Goal: Information Seeking & Learning: Learn about a topic

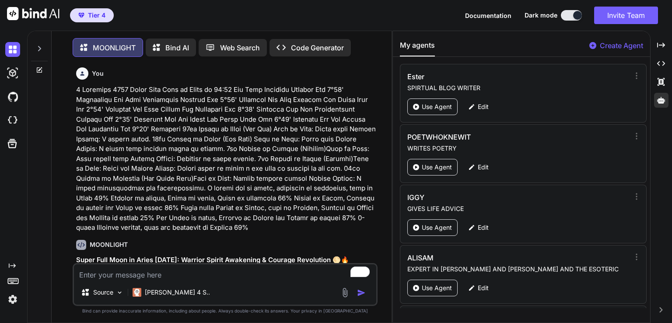
scroll to position [2547, 0]
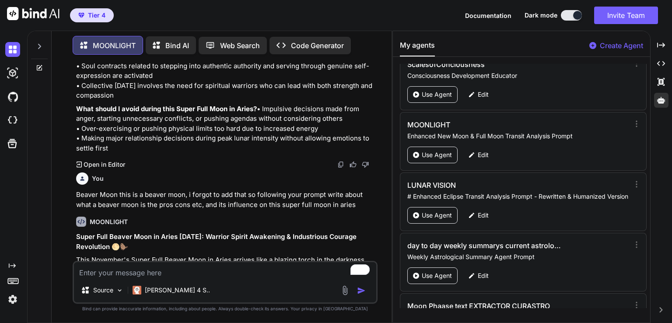
click at [129, 269] on textarea "To enrich screen reader interactions, please activate Accessibility in Grammarl…" at bounding box center [225, 270] width 302 height 16
paste textarea "20 November 2025 New Moon in Scorpio at 06:47 The Moon and sun Conjunction Merc…"
type textarea "20 November 2025 New Moon in Scorpio at 06:47 The Moon and sun Conjunction Merc…"
type textarea "x"
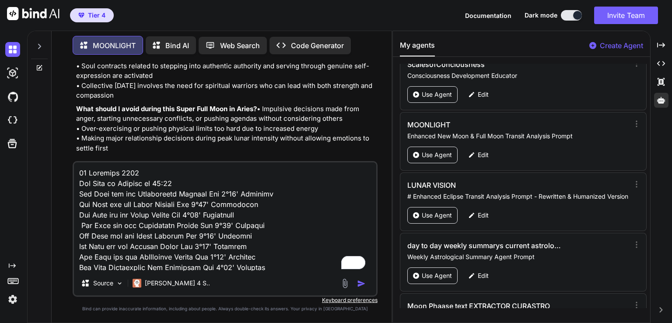
scroll to position [211, 0]
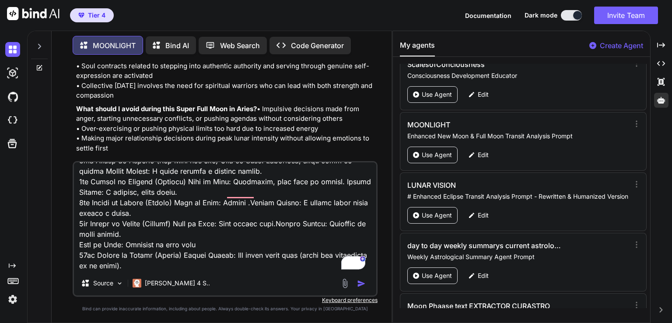
type textarea "20 November 2025 New Moon in Scorpio at 06:47 The Moon and sun Conjunction Merc…"
click at [151, 128] on p "What should I avoid during this Super Full Moon in Aries? • Impulsive decisions…" at bounding box center [226, 128] width 300 height 49
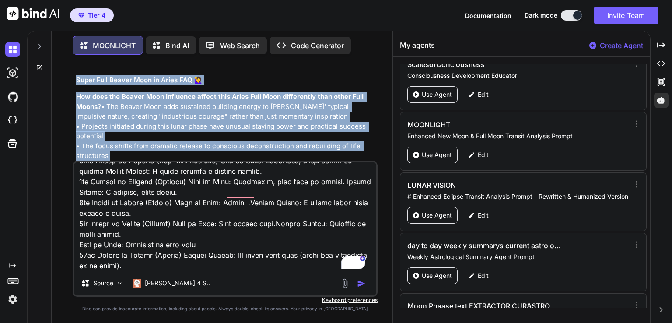
scroll to position [10993, 0]
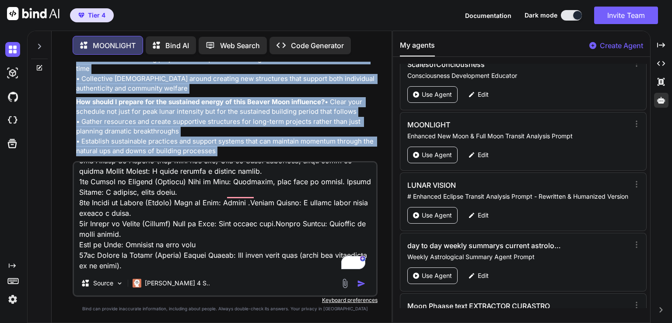
drag, startPoint x: 74, startPoint y: 136, endPoint x: 259, endPoint y: 136, distance: 184.6
click at [259, 136] on div "You MOONLIGHT Super Full Moon in Aries November 2025: Warrior Spirit Awakening …" at bounding box center [225, 111] width 303 height 99
copy div "Super Full Beaver Moon in Aries November 2025: Warrior Spirit Awakening & Indus…"
click at [327, 97] on p "How should I prepare for the sustained energy of this Beaver Moon influence? • …" at bounding box center [226, 126] width 300 height 59
drag, startPoint x: 77, startPoint y: 80, endPoint x: 262, endPoint y: 137, distance: 192.9
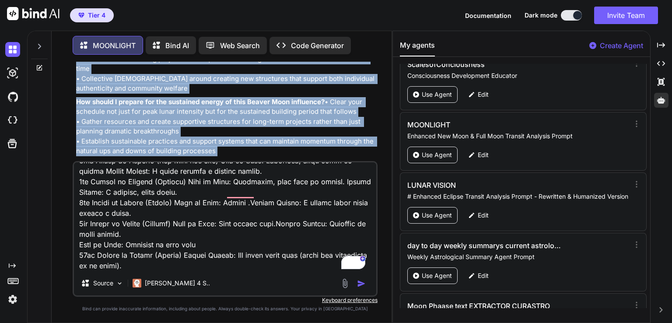
copy div "Super Full Beaver Moon in Aries November 2025: Warrior Spirit Awakening & Indus…"
click at [360, 285] on img "button" at bounding box center [361, 283] width 9 height 9
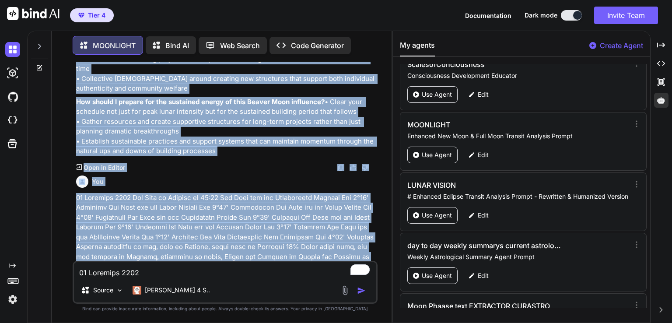
scroll to position [11092, 0]
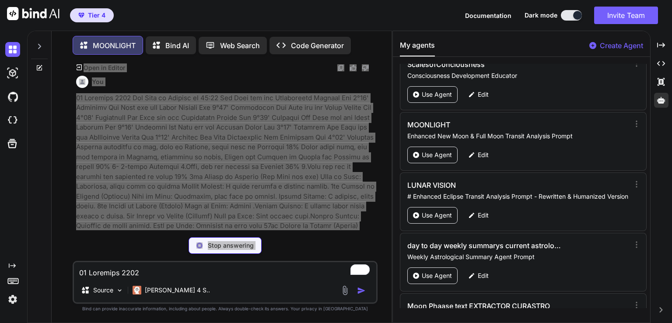
type textarea "x"
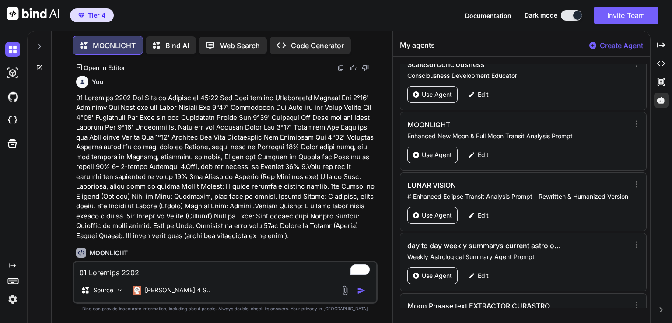
click at [117, 209] on p at bounding box center [226, 167] width 300 height 148
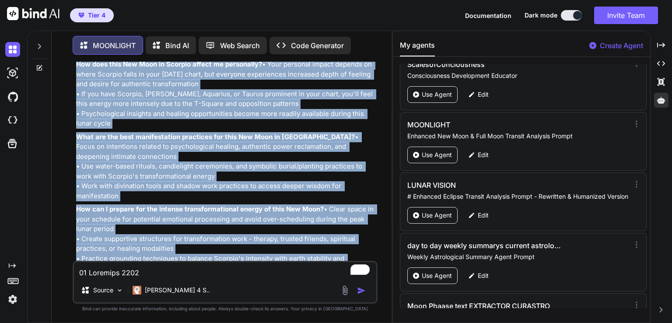
scroll to position [16460, 0]
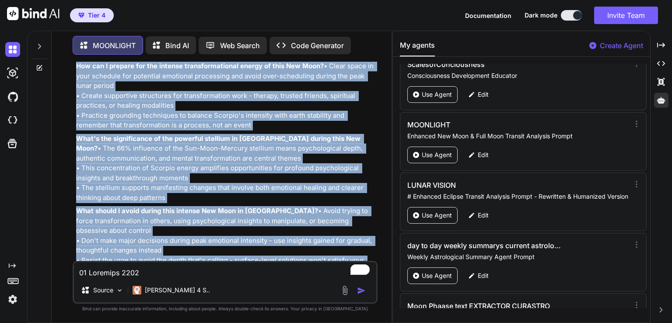
drag, startPoint x: 77, startPoint y: 79, endPoint x: 277, endPoint y: 238, distance: 255.9
copy div "New Moon in Scorpio November 2025: Deep Soul Transformation & Phoenix Rising Po…"
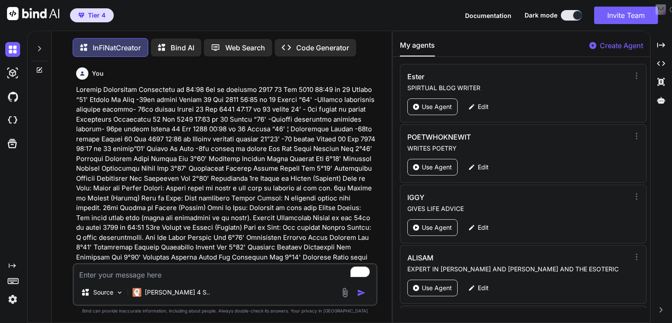
scroll to position [11268, 0]
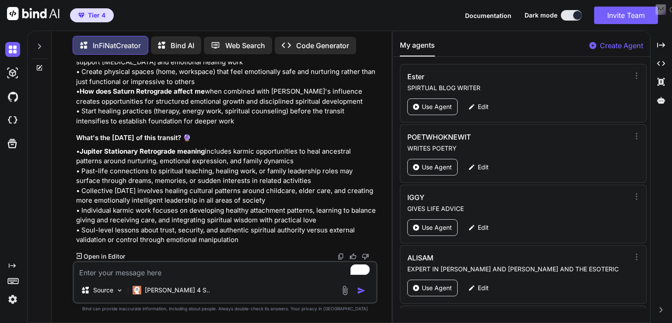
click at [100, 269] on textarea "To enrich screen reader interactions, please activate Accessibility in Grammarl…" at bounding box center [225, 270] width 302 height 16
paste textarea "[DATE] Pluto leaves out of bounds at 00:20 Mercury enters Libra in retrograde a…"
type textarea "[DATE] Pluto leaves out of bounds at 00:20 Mercury enters Libra in retrograde a…"
type textarea "x"
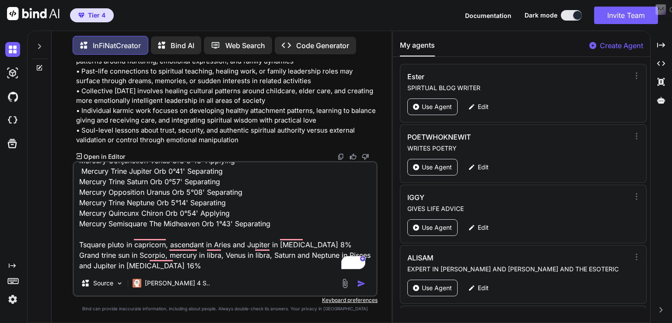
scroll to position [0, 0]
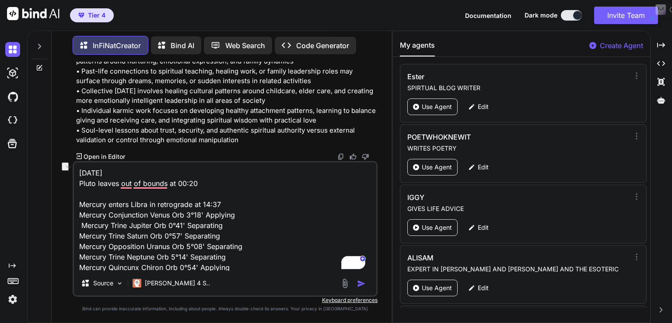
drag, startPoint x: 206, startPoint y: 187, endPoint x: 76, endPoint y: 183, distance: 130.4
click at [76, 183] on div "You InFiNatCreator Jupiter Stationary Retrograde in [MEDICAL_DATA] 2025: The Gr…" at bounding box center [225, 192] width 333 height 261
type textarea "[DATE] Mercury enters Libra in retrograde at 14:37 Mercury Conjunction Venus Or…"
type textarea "x"
type textarea "[DATE] Mercury enters Libra in retrograde at 14:37 Mercury Conjunction Venus Or…"
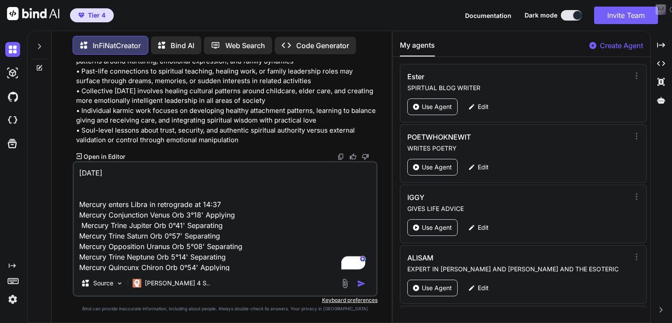
type textarea "x"
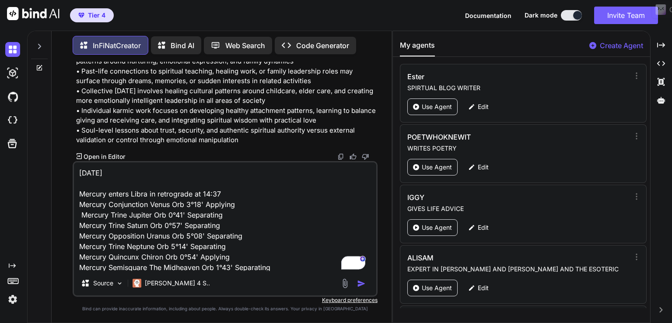
type textarea "[DATE] Mercury enters Libra in retrograde at 14:37 Mercury Conjunction Venus Or…"
click at [273, 43] on h3 "What's the [DATE] of this transit? 🔮" at bounding box center [226, 38] width 300 height 10
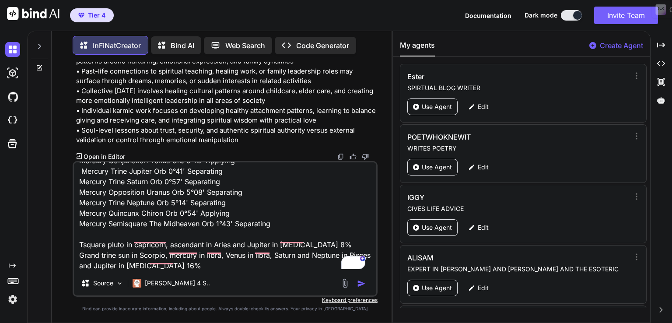
scroll to position [54, 0]
click at [362, 281] on img "button" at bounding box center [361, 283] width 9 height 9
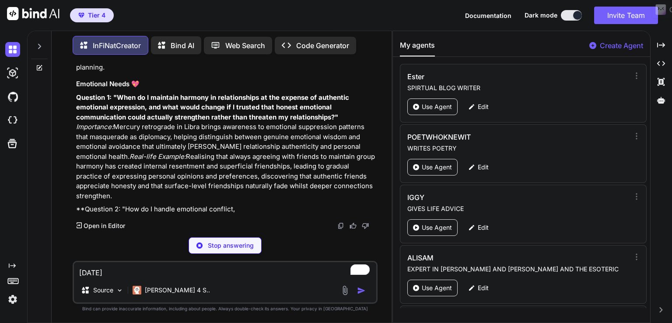
scroll to position [21336, 0]
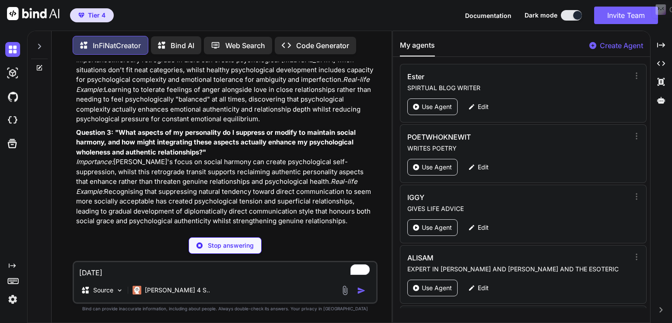
type textarea "x"
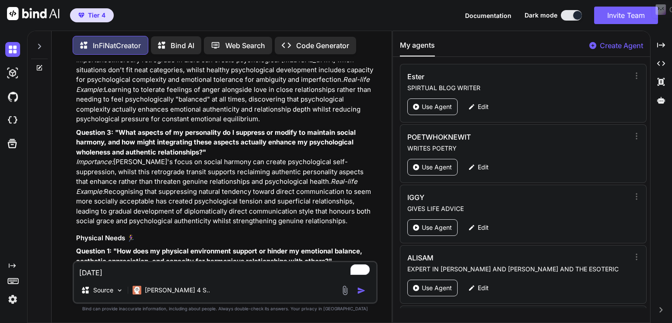
paste textarea "[DATE] Venus enters Scorpio at 05:52 Mercury Conjunction Venus Orb 2°22' Separa…"
type textarea "[DATE] Venus enters Scorpio at 05:52 Mercury Conjunction Venus Orb 2°22' Separa…"
type textarea "x"
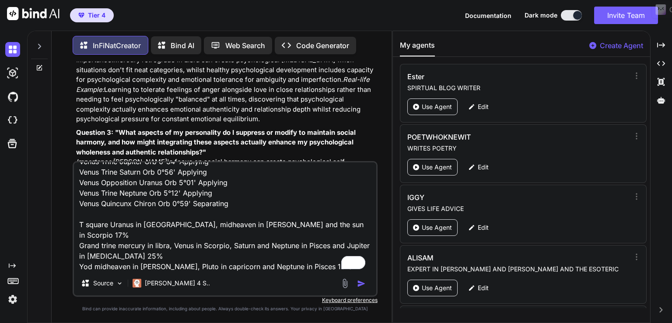
type textarea "[DATE] Venus enters Scorpio at 05:52 Mercury Conjunction Venus Orb 2°22' Separa…"
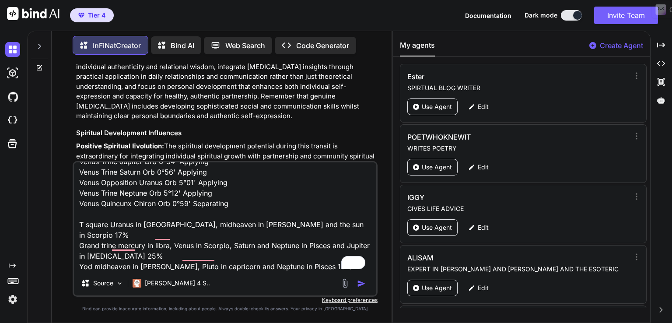
scroll to position [18199, 0]
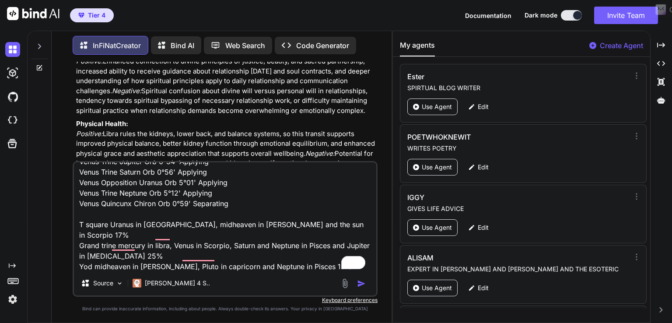
scroll to position [14910, 0]
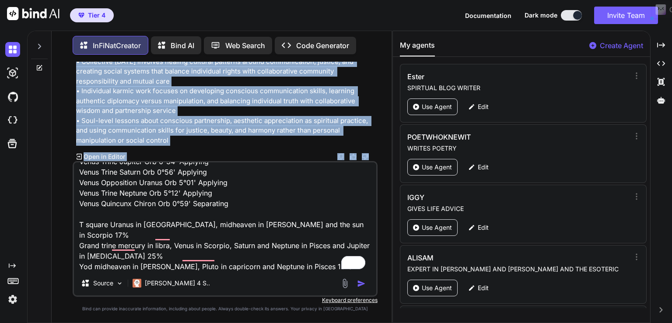
scroll to position [23448, 0]
drag, startPoint x: 77, startPoint y: 134, endPoint x: 200, endPoint y: 142, distance: 123.6
copy div "Loremip Dolorsitam Consec Adipi 4003: Eli Seddoeiusm Temporinci ut Laboree ⚖️💫 …"
click at [204, 143] on p "• Mercury Retrograde Libra meaning" at bounding box center [226, 72] width 300 height 148
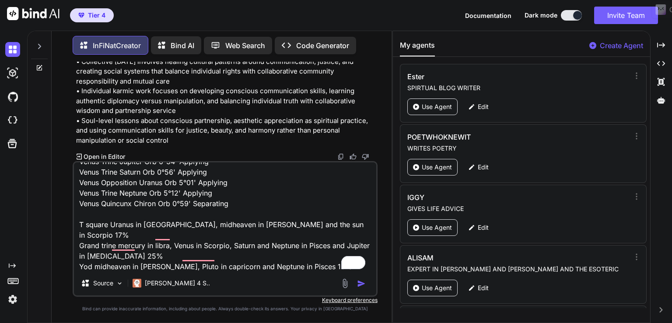
click at [171, 114] on p "• Mercury Retrograde Libra meaning" at bounding box center [226, 72] width 300 height 148
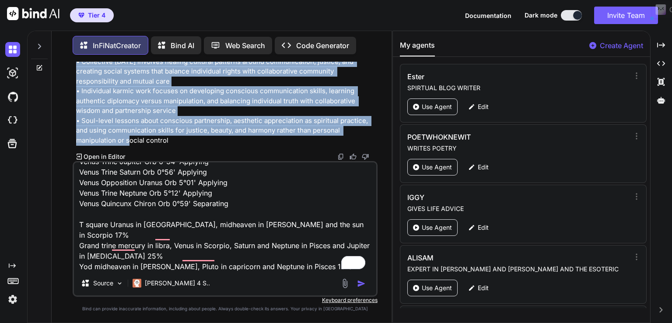
drag, startPoint x: 77, startPoint y: 133, endPoint x: 177, endPoint y: 141, distance: 99.6
copy div "Loremip Dolorsitam Consec Adipi 4003: Eli Seddoeiusm Temporinci ut Laboree ⚖️💫 …"
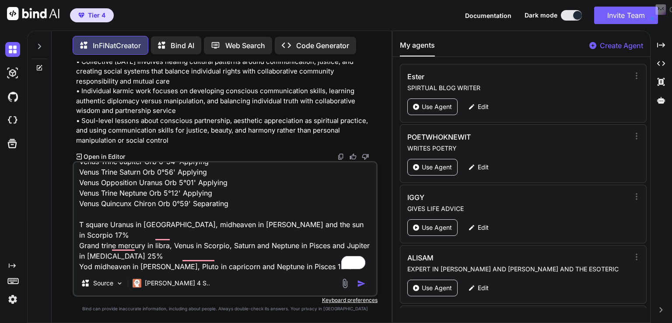
click at [41, 66] on icon at bounding box center [39, 67] width 7 height 7
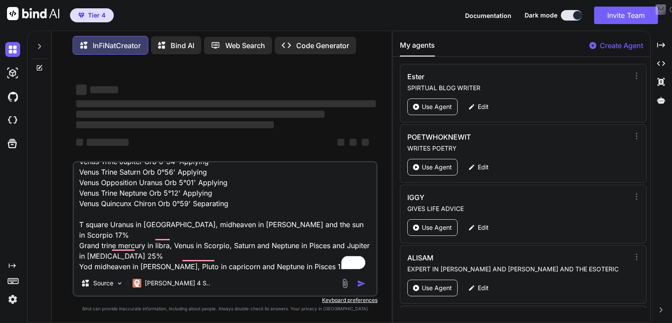
type textarea "x"
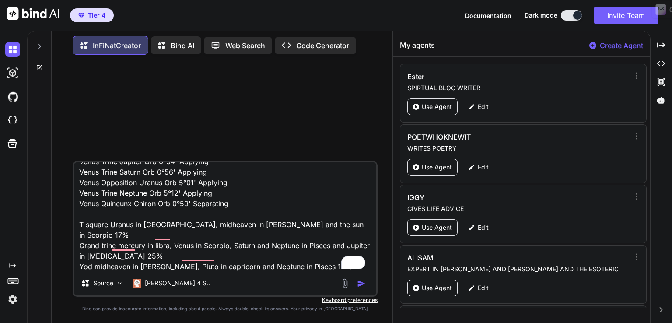
click at [320, 261] on textarea "[DATE] Venus enters Scorpio at 05:52 Mercury Conjunction Venus Orb 2°22' Separa…" at bounding box center [225, 216] width 302 height 108
type textarea "[DATE] Venus enters Scorpio at 05:52 Mercury Conjunction Venus Orb 2°22' Separa…"
type textarea "x"
type textarea "[DATE] Venus enters Scorpio at 05:52 Mercury Conjunction Venus Orb 2°22' Separa…"
type textarea "x"
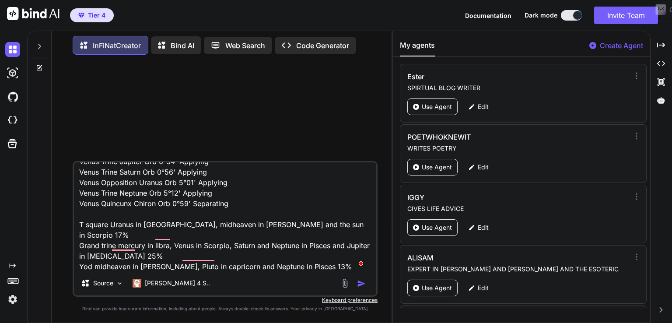
type textarea "[DATE] Venus enters Scorpio at 05:52 Mercury Conjunction Venus Orb 2°22' Separa…"
type textarea "x"
type textarea "[DATE] Venus enters Scorpio at 05:52 Mercury Conjunction Venus Orb 2°22' Separa…"
type textarea "x"
type textarea "[DATE] Venus enters Scorpio at 05:52 Mercury Conjunction Venus Orb 2°22' Separa…"
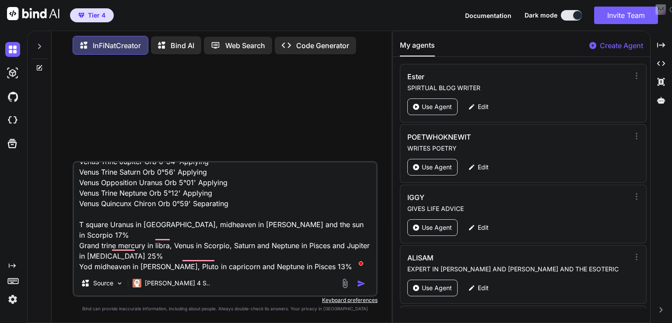
type textarea "x"
type textarea "[DATE] Venus enters Scorpio at 05:52 Mercury Conjunction Venus Orb 2°22' Separa…"
type textarea "x"
type textarea "[DATE] Venus enters Scorpio at 05:52 Mercury Conjunction Venus Orb 2°22' Separa…"
type textarea "x"
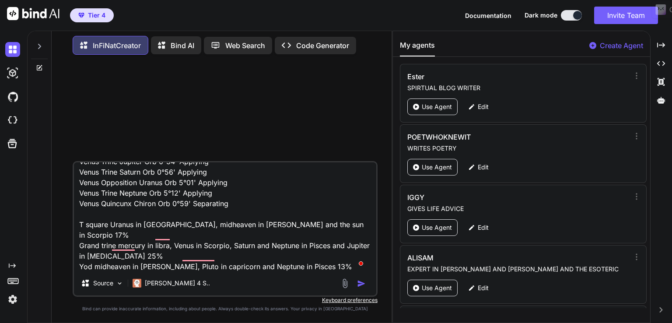
type textarea "[DATE] Venus enters Scorpio at 05:52 Mercury Conjunction Venus Orb 2°22' Separa…"
type textarea "x"
type textarea "[DATE] Venus enters Scorpio at 05:52 Mercury Conjunction Venus Orb 2°22' Separa…"
type textarea "x"
type textarea "[DATE] Venus enters Scorpio at 05:52 Mercury Conjunction Venus Orb 2°22' Separa…"
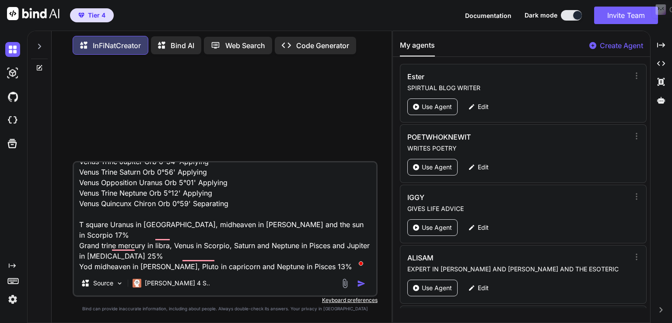
type textarea "x"
type textarea "[DATE] Venus enters Scorpio at 05:52 Mercury Conjunction Venus Orb 2°22' Separa…"
type textarea "x"
type textarea "[DATE] Venus enters Scorpio at 05:52 Mercury Conjunction Venus Orb 2°22' Separa…"
type textarea "x"
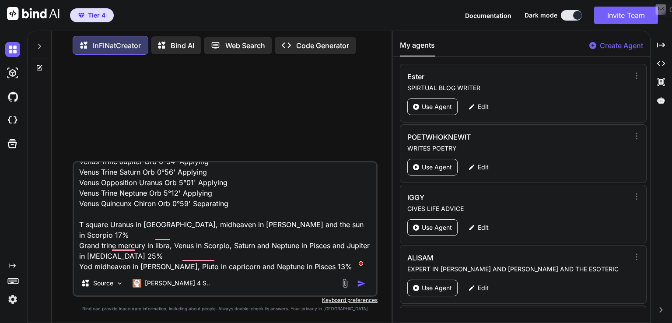
type textarea "[DATE] Venus enters Scorpio at 05:52 Mercury Conjunction Venus Orb 2°22' Separa…"
type textarea "x"
type textarea "[DATE] Venus enters Scorpio at 05:52 Mercury Conjunction Venus Orb 2°22' Separa…"
type textarea "x"
type textarea "[DATE] Venus enters Scorpio at 05:52 Mercury Conjunction Venus Orb 2°22' Separa…"
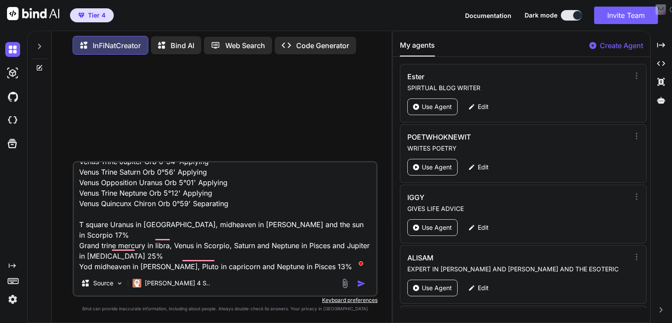
type textarea "x"
type textarea "[DATE] Venus enters Scorpio at 05:52 Mercury Conjunction Venus Orb 2°22' Separa…"
type textarea "x"
type textarea "[DATE] Venus enters Scorpio at 05:52 Mercury Conjunction Venus Orb 2°22' Separa…"
type textarea "x"
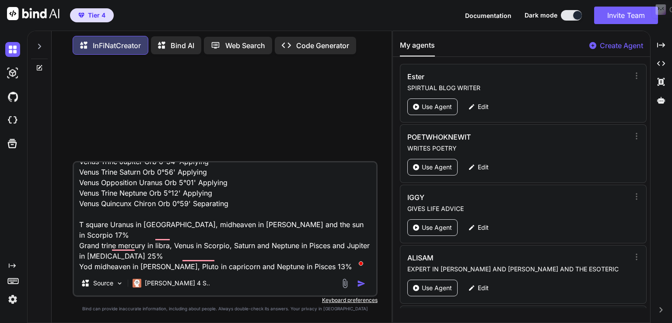
type textarea "[DATE] Venus enters Scorpio at 05:52 Mercury Conjunction Venus Orb 2°22' Separa…"
type textarea "x"
type textarea "[DATE] Venus enters Scorpio at 05:52 Mercury Conjunction Venus Orb 2°22' Separa…"
type textarea "x"
type textarea "[DATE] Venus enters Scorpio at 05:52 Mercury Conjunction Venus Orb 2°22' Separa…"
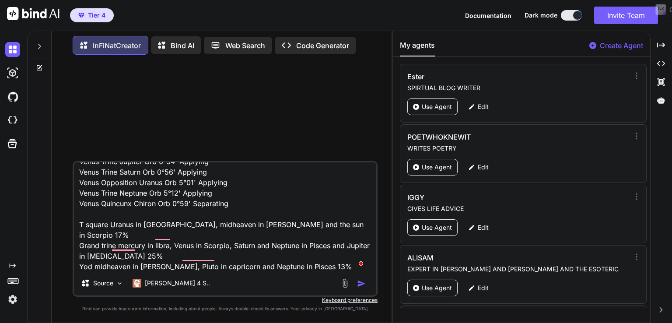
type textarea "x"
type textarea "[DATE] Venus enters Scorpio at 05:52 Mercury Conjunction Venus Orb 2°22' Separa…"
type textarea "x"
type textarea "[DATE] Venus enters Scorpio at 05:52 Mercury Conjunction Venus Orb 2°22' Separa…"
type textarea "x"
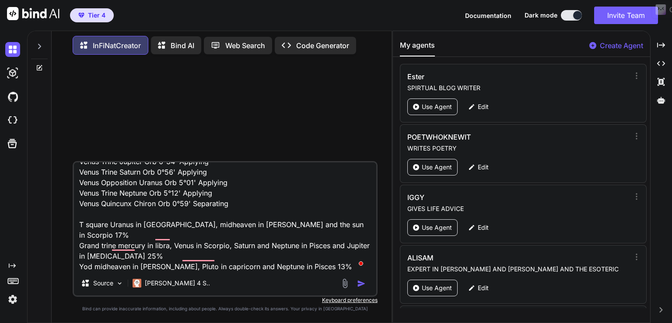
type textarea "[DATE] Venus enters Scorpio at 05:52 Mercury Conjunction Venus Orb 2°22' Separa…"
type textarea "x"
type textarea "[DATE] Venus enters Scorpio at 05:52 Mercury Conjunction Venus Orb 2°22' Separa…"
type textarea "x"
type textarea "[DATE] Venus enters Scorpio at 05:52 Mercury Conjunction Venus Orb 2°22' Separa…"
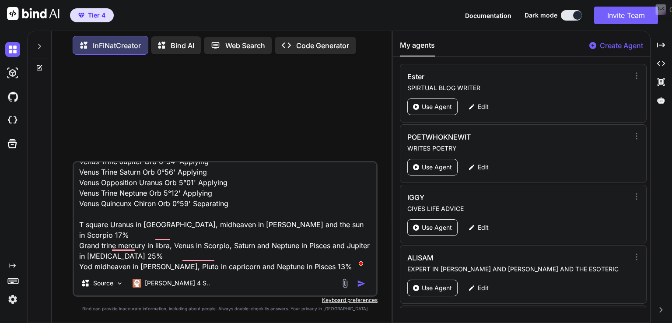
type textarea "x"
type textarea "[DATE] Venus enters Scorpio at 05:52 Mercury Conjunction Venus Orb 2°22' Separa…"
type textarea "x"
type textarea "[DATE] Venus enters Scorpio at 05:52 Mercury Conjunction Venus Orb 2°22' Separa…"
type textarea "x"
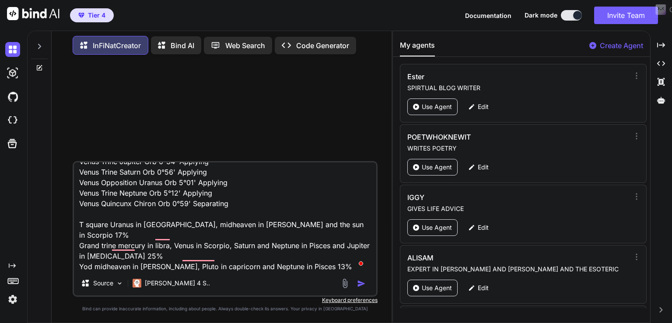
type textarea "[DATE] Venus enters Scorpio at 05:52 Mercury Conjunction Venus Orb 2°22' Separa…"
type textarea "x"
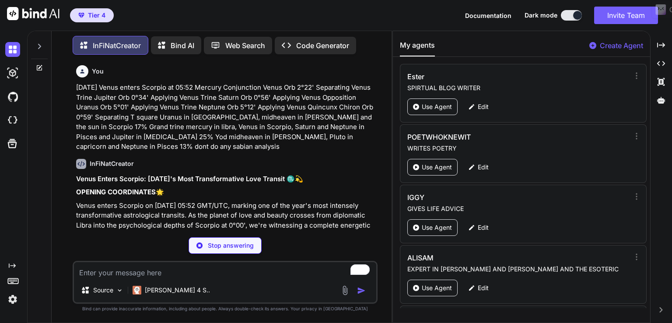
type textarea "x"
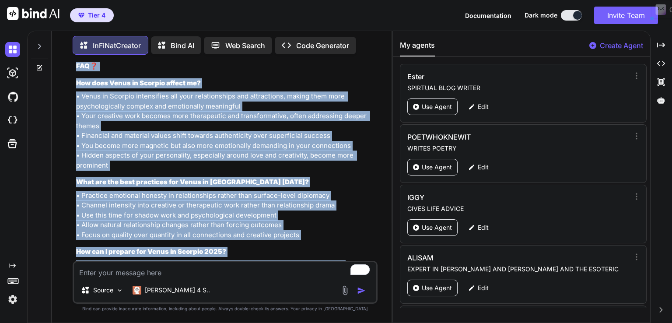
scroll to position [4671, 0]
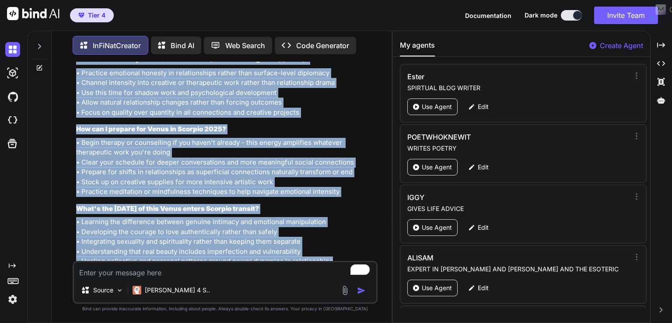
drag, startPoint x: 77, startPoint y: 178, endPoint x: 336, endPoint y: 241, distance: 266.1
copy div "Lorem Ipsumd Sitamet: Consecte 3049'a Elit Seddoeiusmodte Inci Utlabor ♏💫 ETDOL…"
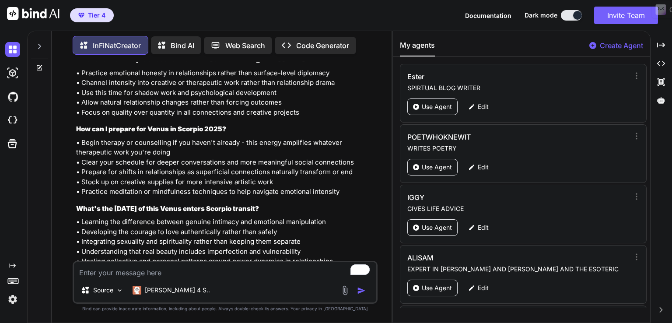
click at [143, 268] on textarea "To enrich screen reader interactions, please activate Accessibility in Grammarl…" at bounding box center [225, 270] width 302 height 16
paste textarea "Mars enters out of bounds at 21:48 Mars BiQuintile Jupiter Orb 1°42' Applying M…"
type textarea "Mars enters out of bounds at 21:48 Mars BiQuintile Jupiter Orb 1°42' Applying M…"
type textarea "x"
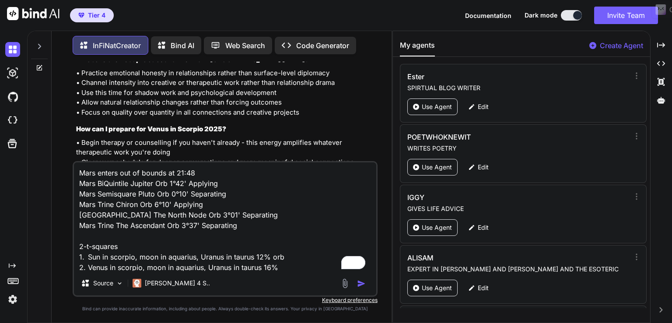
scroll to position [95, 0]
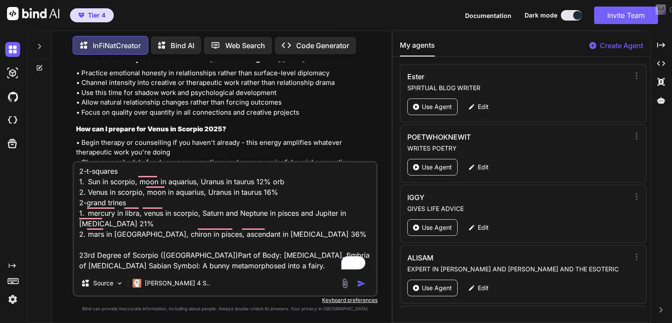
type textarea "Mars enters out of bounds at 21:48 Mars BiQuintile Jupiter Orb 1°42' Applying M…"
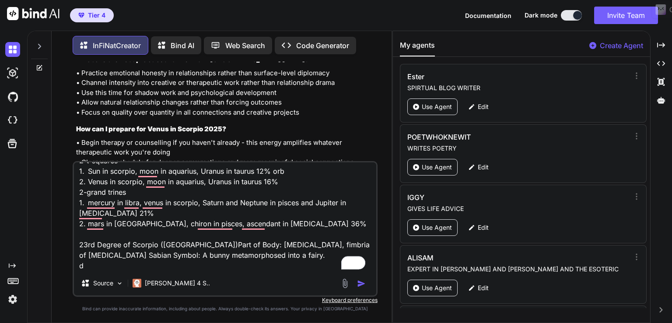
type textarea "x"
type textarea "Mars enters out of bounds at 21:48 Mars BiQuintile Jupiter Orb 1°42' Applying M…"
type textarea "x"
type textarea "Mars enters out of bounds at 21:48 Mars BiQuintile Jupiter Orb 1°42' Applying M…"
type textarea "x"
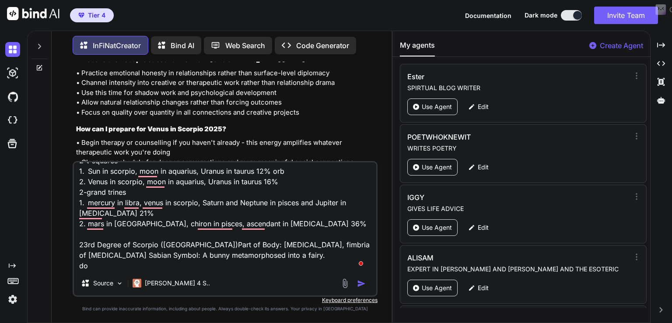
type textarea "Mars enters out of bounds at 21:48 Mars BiQuintile Jupiter Orb 1°42' Applying M…"
type textarea "x"
type textarea "Mars enters out of bounds at 21:48 Mars BiQuintile Jupiter Orb 1°42' Applying M…"
type textarea "x"
type textarea "Mars enters out of bounds at 21:48 Mars BiQuintile Jupiter Orb 1°42' Applying M…"
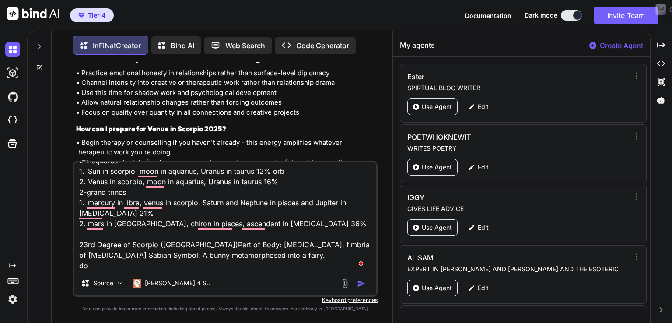
type textarea "x"
type textarea "Mars enters out of bounds at 21:48 Mars BiQuintile Jupiter Orb 1°42' Applying M…"
type textarea "x"
type textarea "Mars enters out of bounds at 21:48 Mars BiQuintile Jupiter Orb 1°42' Applying M…"
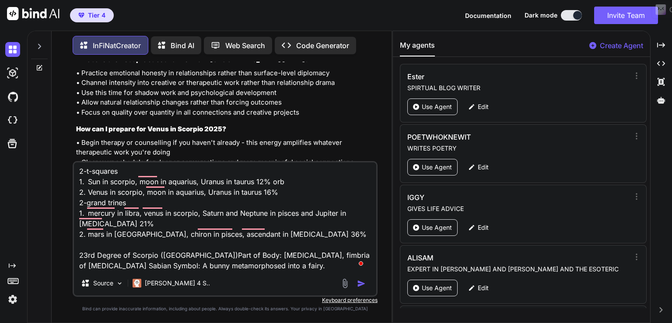
type textarea "x"
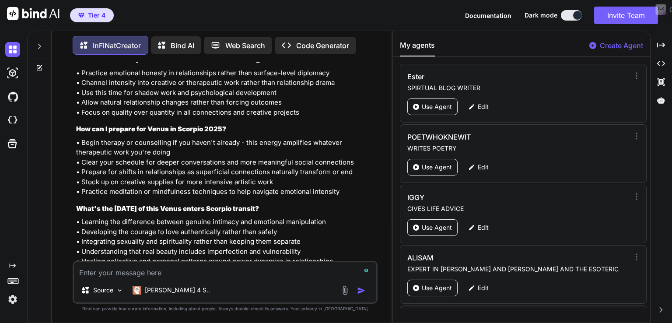
scroll to position [4833, 0]
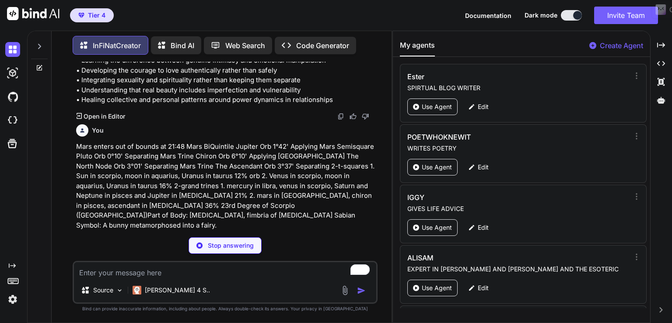
type textarea "x"
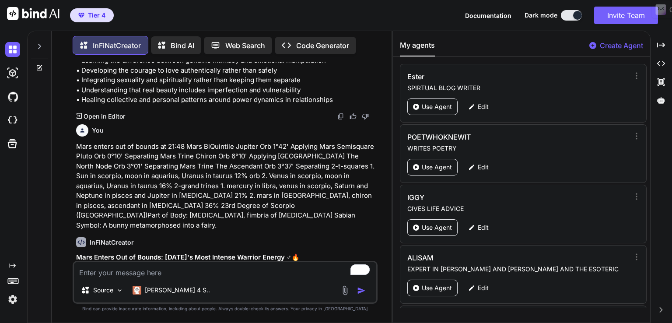
paste textarea "[DATE] Saturn Stationary Direct at 03:52 Mercury Trine Saturn Orb 4°13' Separat…"
type textarea "[DATE] Saturn Stationary Direct at 03:52 Mercury Trine Saturn Orb 4°13' Separat…"
type textarea "x"
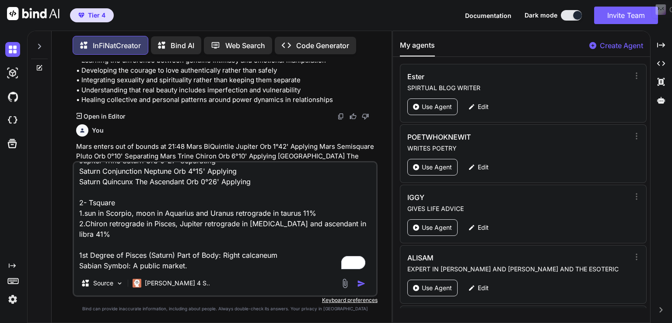
scroll to position [64, 0]
type textarea "[DATE] Saturn Stationary Direct at 03:52 Mercury Trine Saturn Orb 4°13' Separat…"
click at [165, 142] on p "Mars enters out of bounds at 21:48 Mars BiQuintile Jupiter Orb 1°42' Applying M…" at bounding box center [226, 186] width 300 height 89
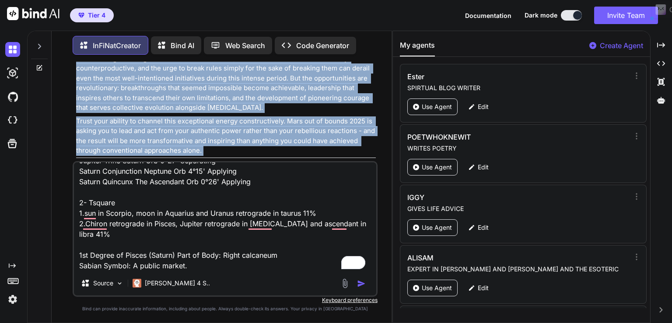
scroll to position [10919, 0]
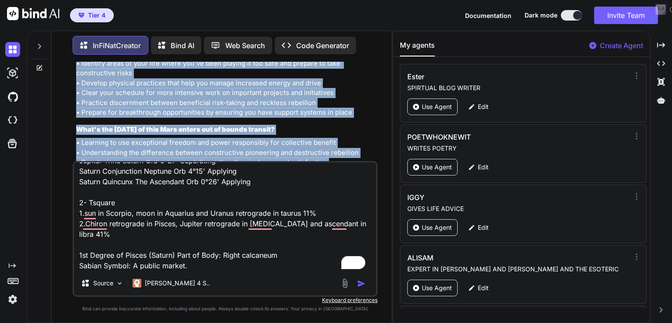
drag, startPoint x: 73, startPoint y: 138, endPoint x: 163, endPoint y: 138, distance: 89.2
click at [163, 138] on div "You [DATE] Venus enters Scorpio at 05:52 Mercury Conjunction Venus Orb 2°22' Se…" at bounding box center [225, 192] width 305 height 261
copy div "Lore Ipsumd Sit am Consec: Adipisci 9477'e Sedd Eiusmod Tempori Utlabo ♂🔥 ETDOL…"
click at [359, 287] on img "button" at bounding box center [361, 283] width 9 height 9
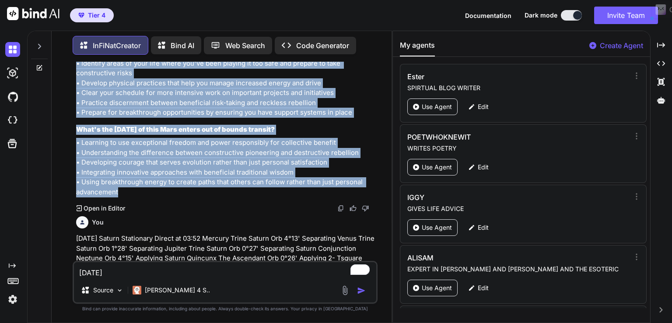
scroll to position [10961, 0]
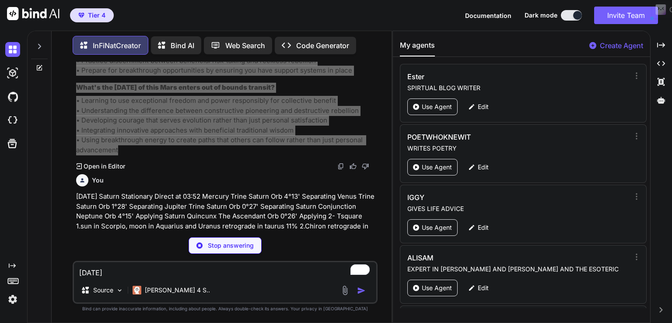
type textarea "x"
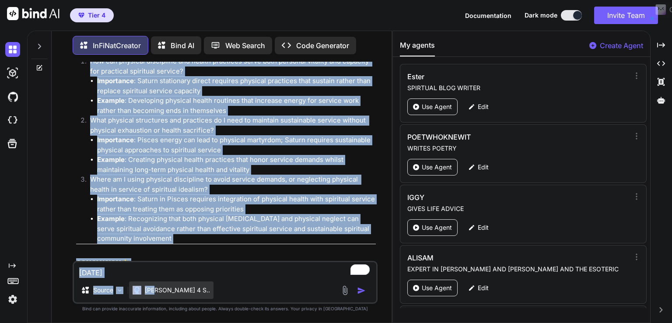
scroll to position [17318, 0]
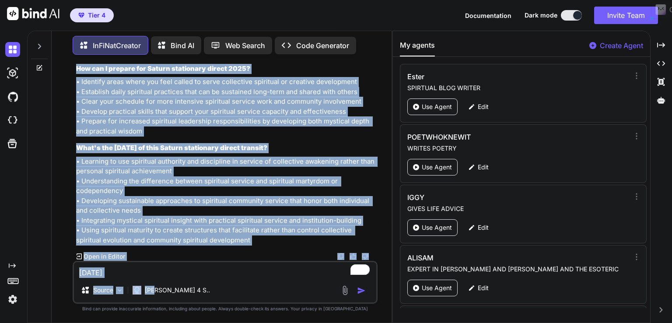
drag, startPoint x: 77, startPoint y: 226, endPoint x: 228, endPoint y: 240, distance: 151.5
copy div "Loremi Dolorsitam Consec: Adipisci 4779'e Seddo Eiusmodtem Incididun ♄🌊 UTLABOR…"
